Goal: Information Seeking & Learning: Learn about a topic

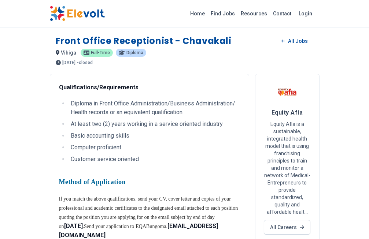
click at [195, 140] on li "Basic accounting skills" at bounding box center [155, 136] width 172 height 9
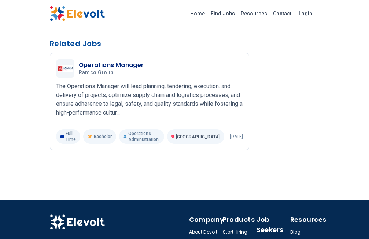
scroll to position [322, 0]
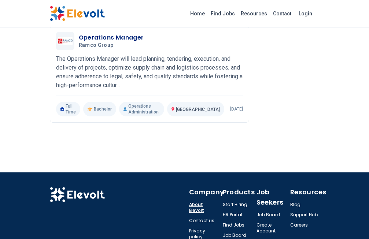
click at [189, 202] on link "About Elevolt" at bounding box center [203, 208] width 29 height 12
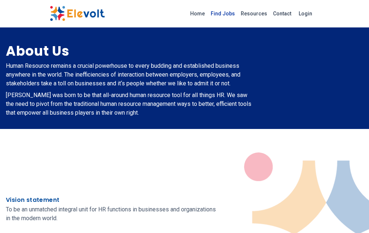
click at [238, 15] on link "Find Jobs" at bounding box center [223, 14] width 30 height 12
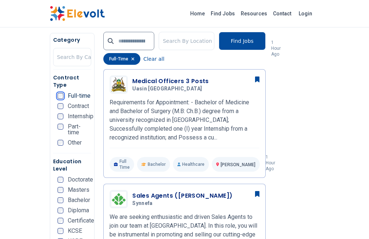
scroll to position [337, 0]
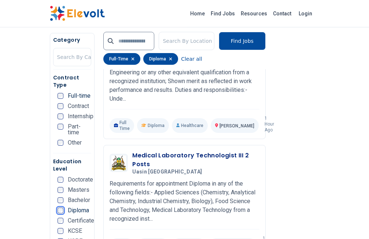
scroll to position [748, 0]
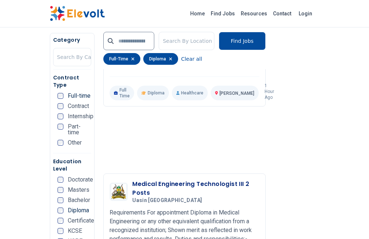
click at [132, 59] on icon "button" at bounding box center [133, 59] width 3 height 3
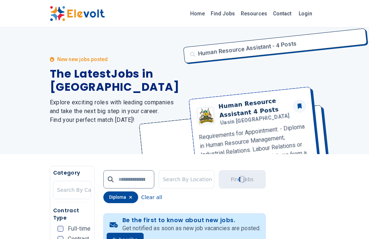
scroll to position [0, 0]
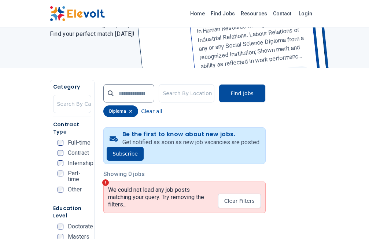
scroll to position [112, 0]
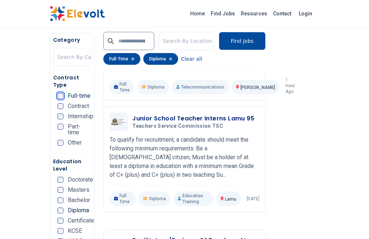
scroll to position [1682, 0]
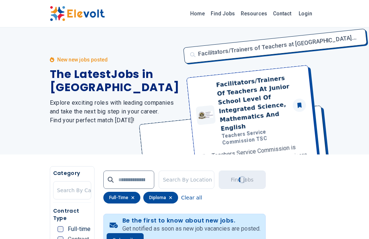
scroll to position [0, 0]
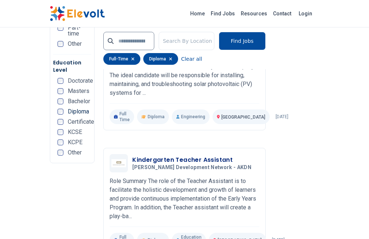
scroll to position [1682, 0]
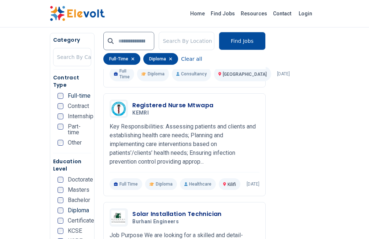
scroll to position [1346, 0]
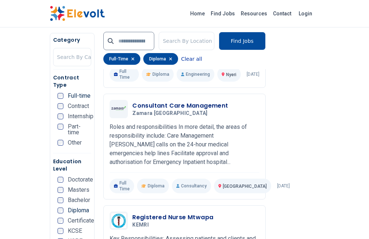
click at [181, 60] on button "Clear all" at bounding box center [191, 59] width 21 height 12
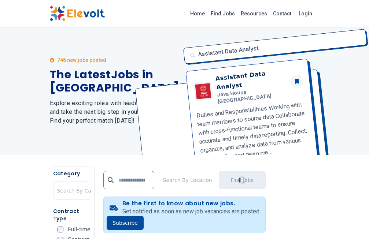
scroll to position [0, 0]
